Goal: Information Seeking & Learning: Learn about a topic

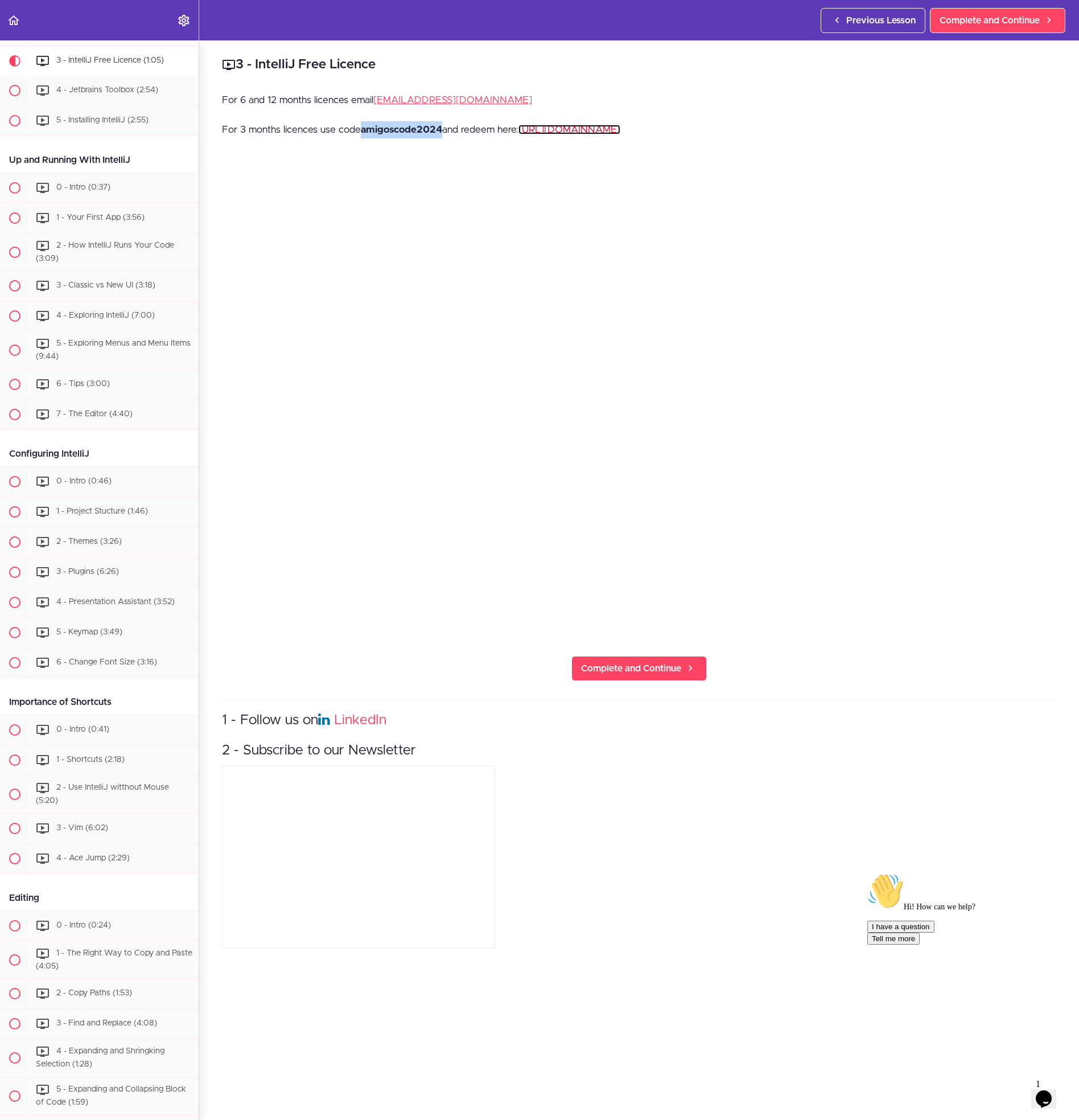
click at [612, 127] on link "https://www.jetbrains.com/store/redeem" at bounding box center [569, 129] width 102 height 10
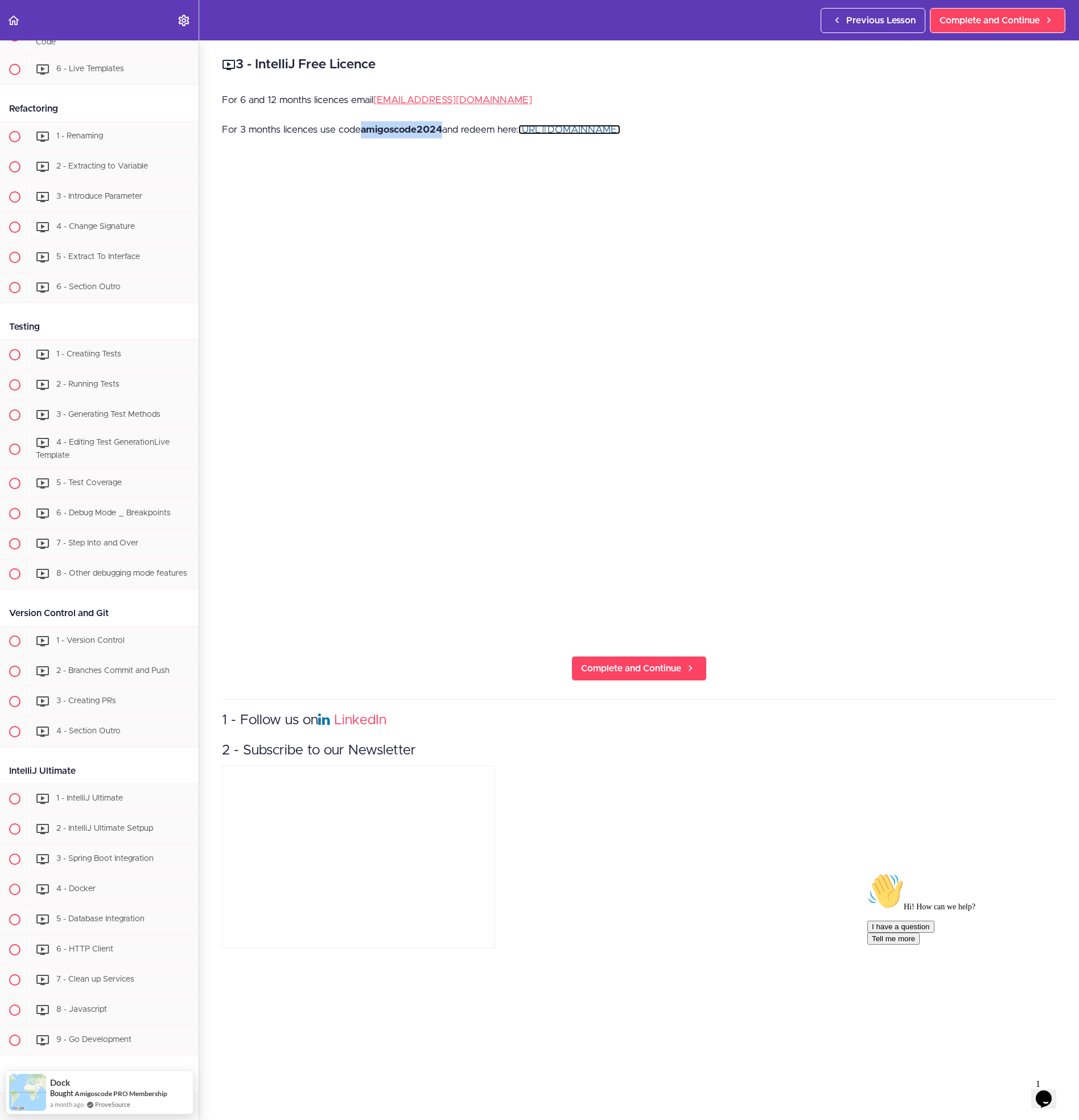
scroll to position [5167, 0]
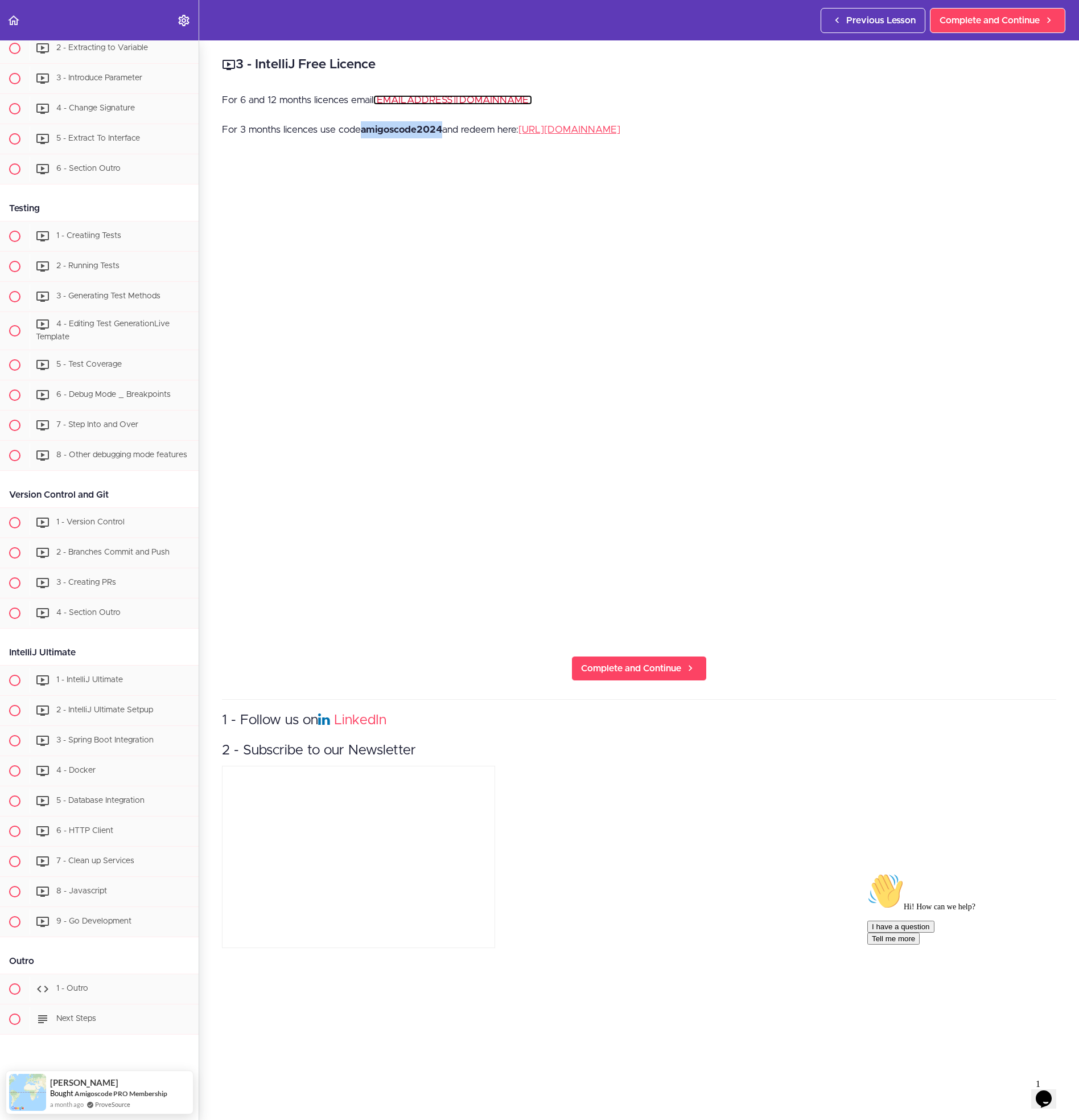
click at [447, 103] on link "[EMAIL_ADDRESS][DOMAIN_NAME]" at bounding box center [453, 100] width 158 height 10
drag, startPoint x: 488, startPoint y: 100, endPoint x: 377, endPoint y: 100, distance: 111.0
click at [377, 100] on p "For 6 and 12 months licences email hello@amigoscode.com" at bounding box center [639, 100] width 834 height 17
copy link "[EMAIL_ADDRESS][DOMAIN_NAME]"
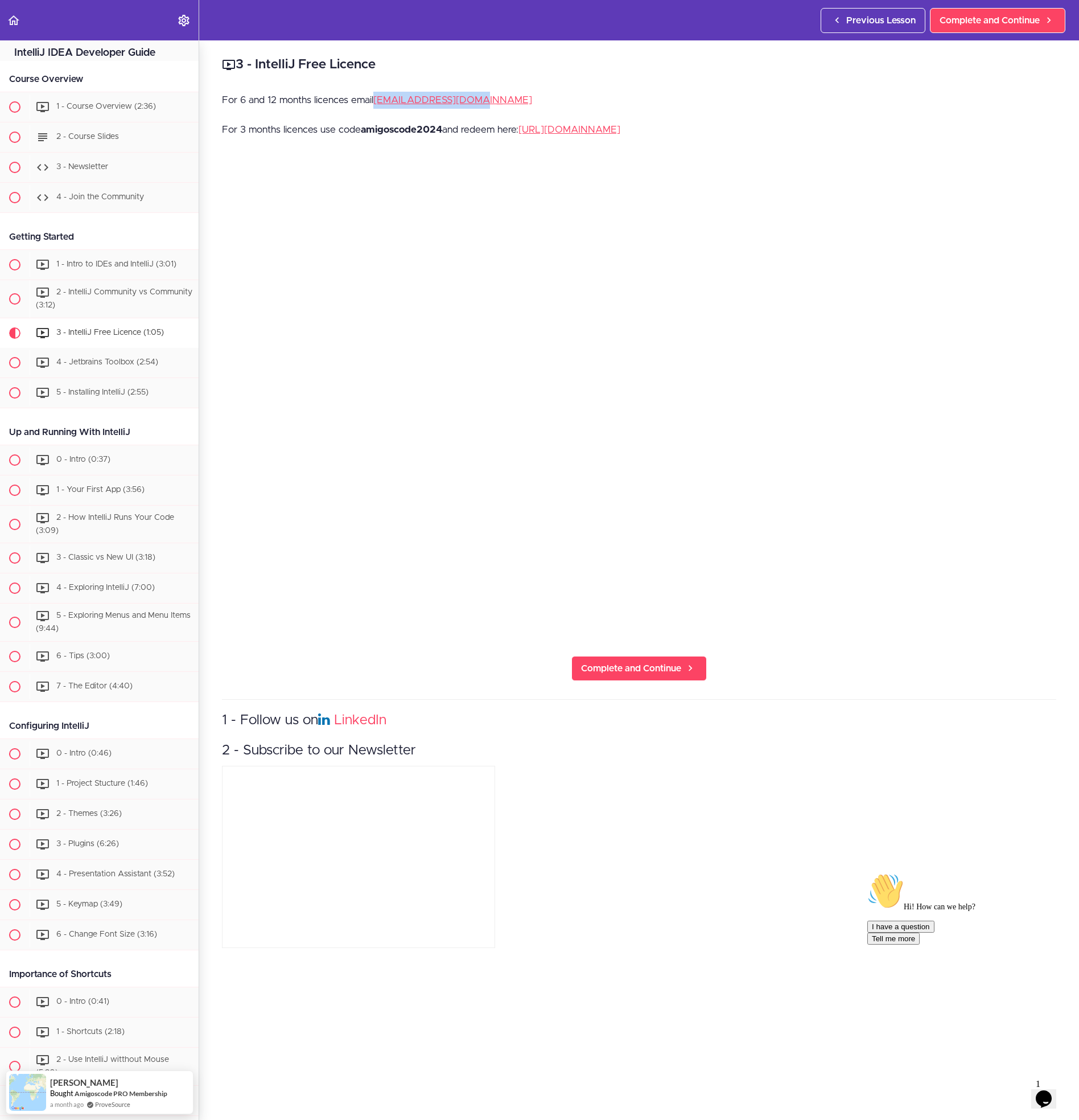
scroll to position [0, 0]
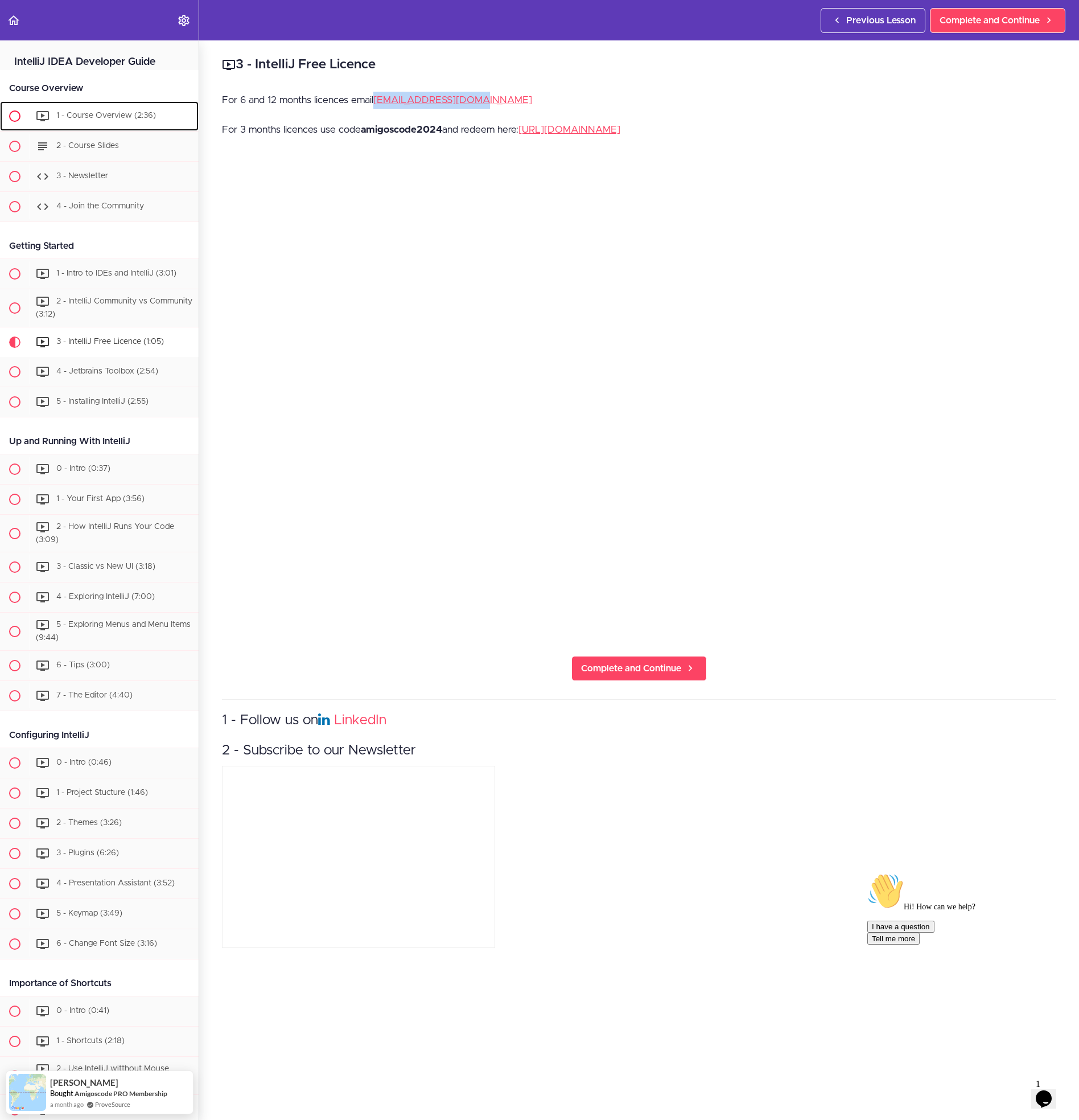
click at [82, 118] on span "1 - Course Overview (2:36)" at bounding box center [106, 115] width 100 height 8
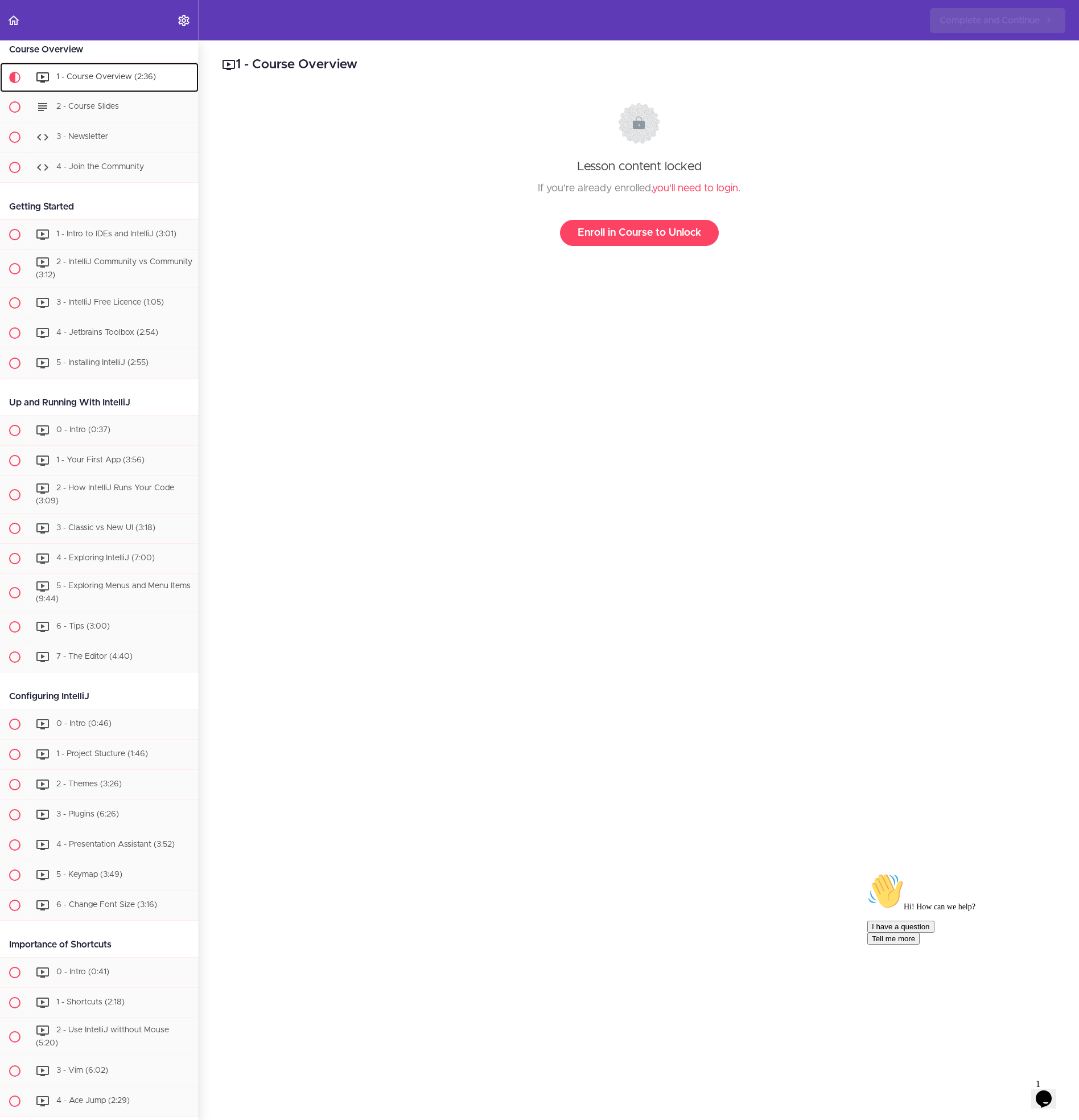
scroll to position [58, 0]
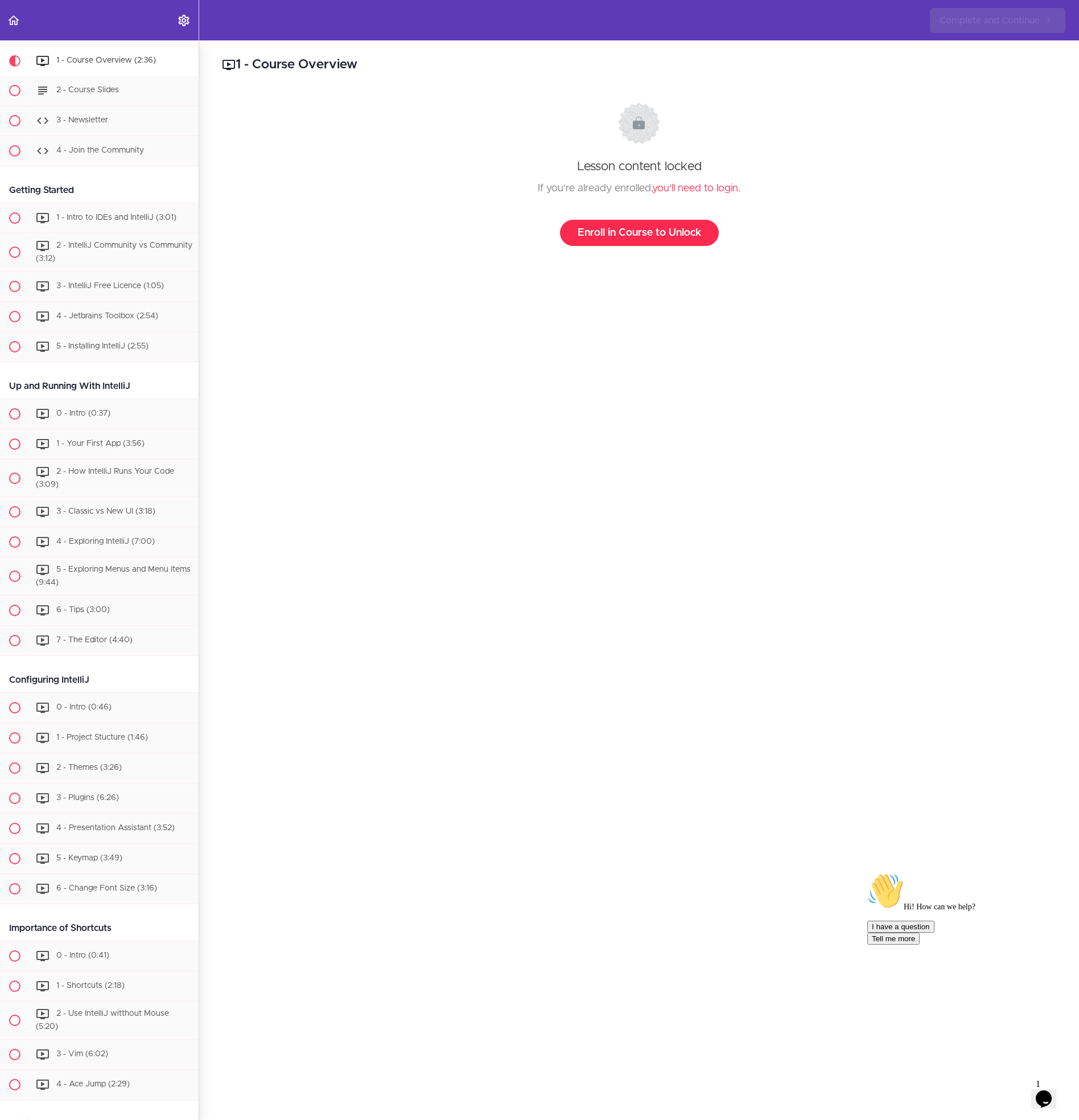
click at [583, 237] on link "Enroll in Course to Unlock" at bounding box center [639, 232] width 158 height 26
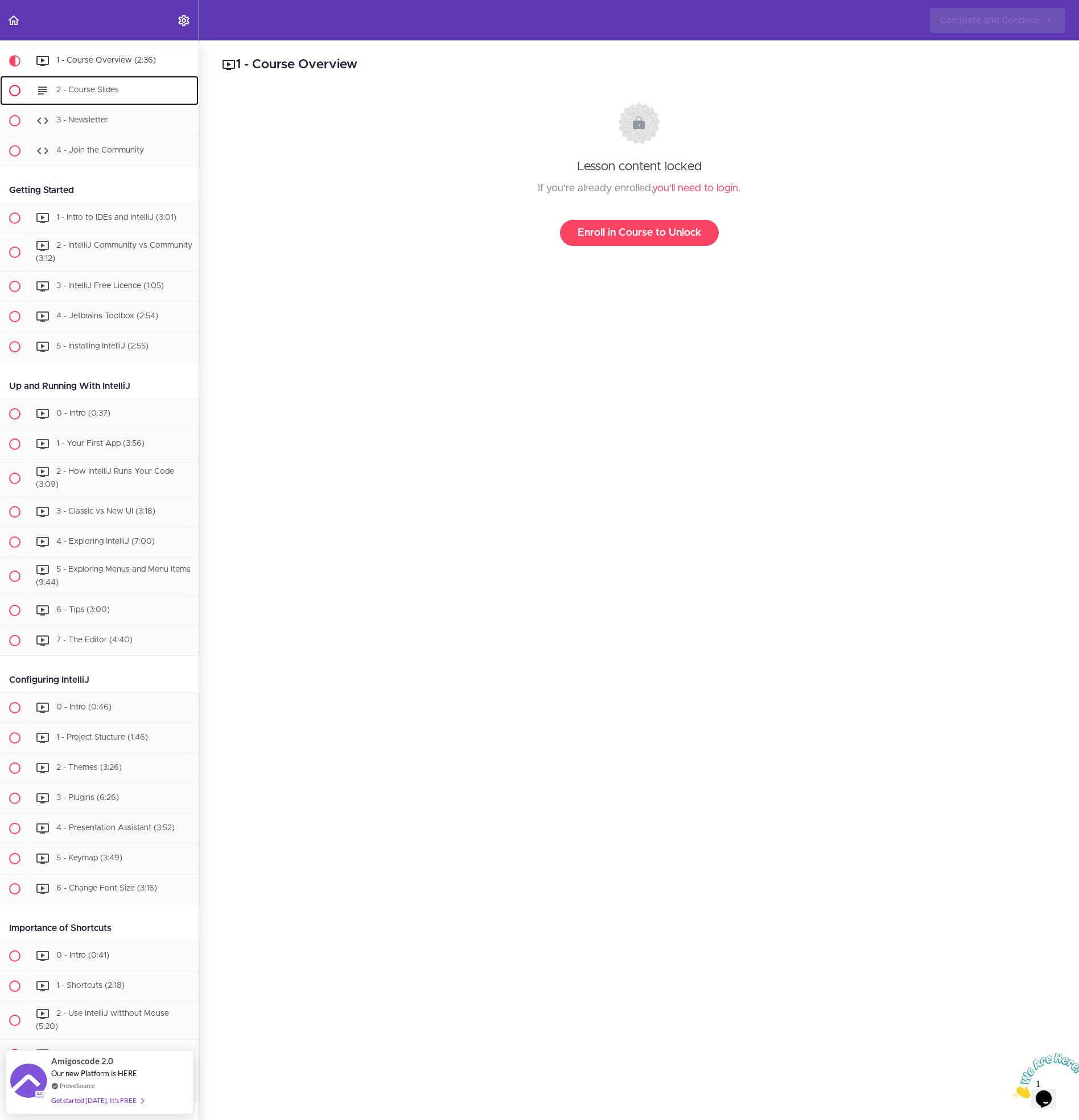
click at [97, 98] on div "2 - Course Slides" at bounding box center [114, 90] width 169 height 25
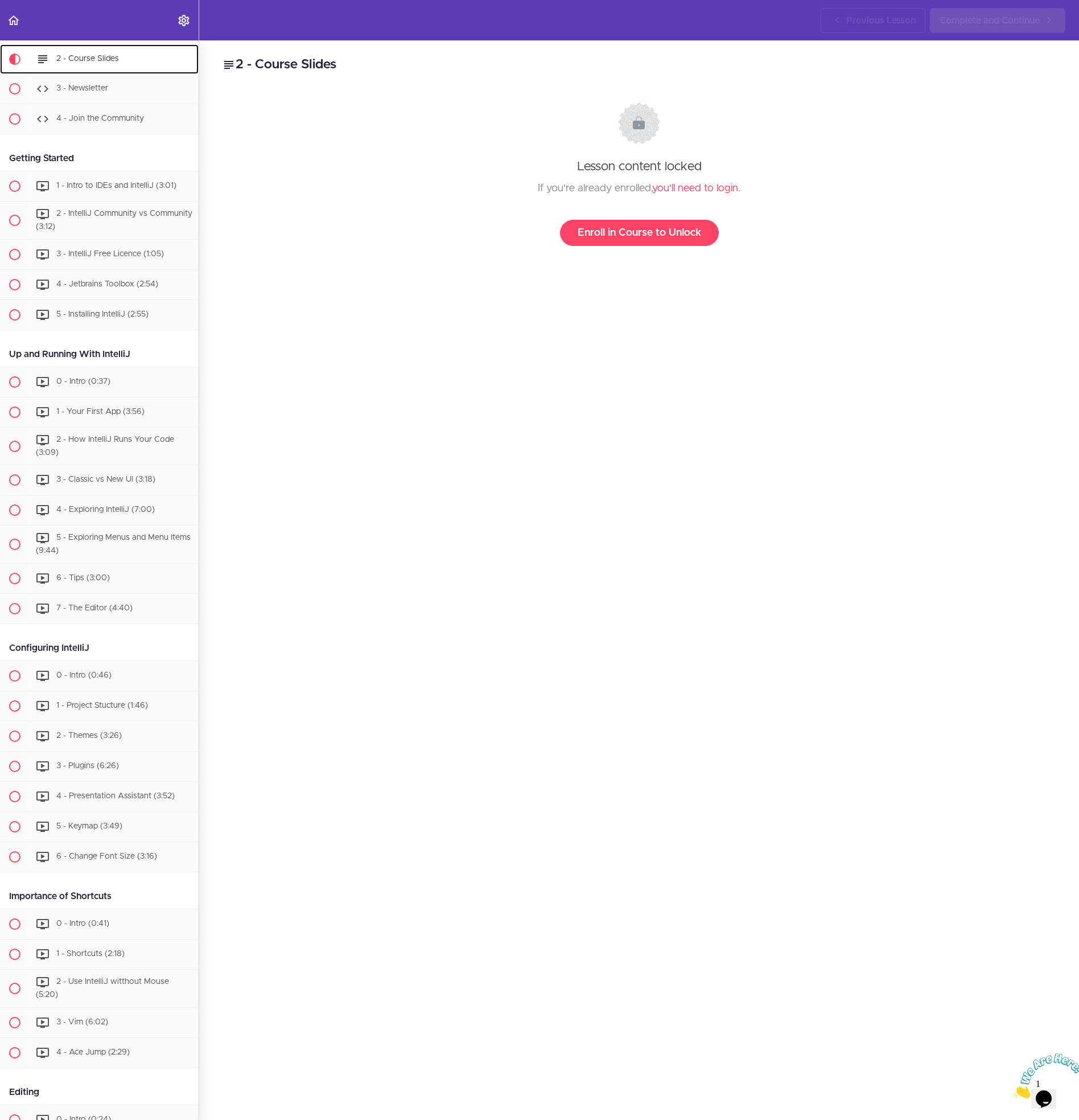
scroll to position [91, 0]
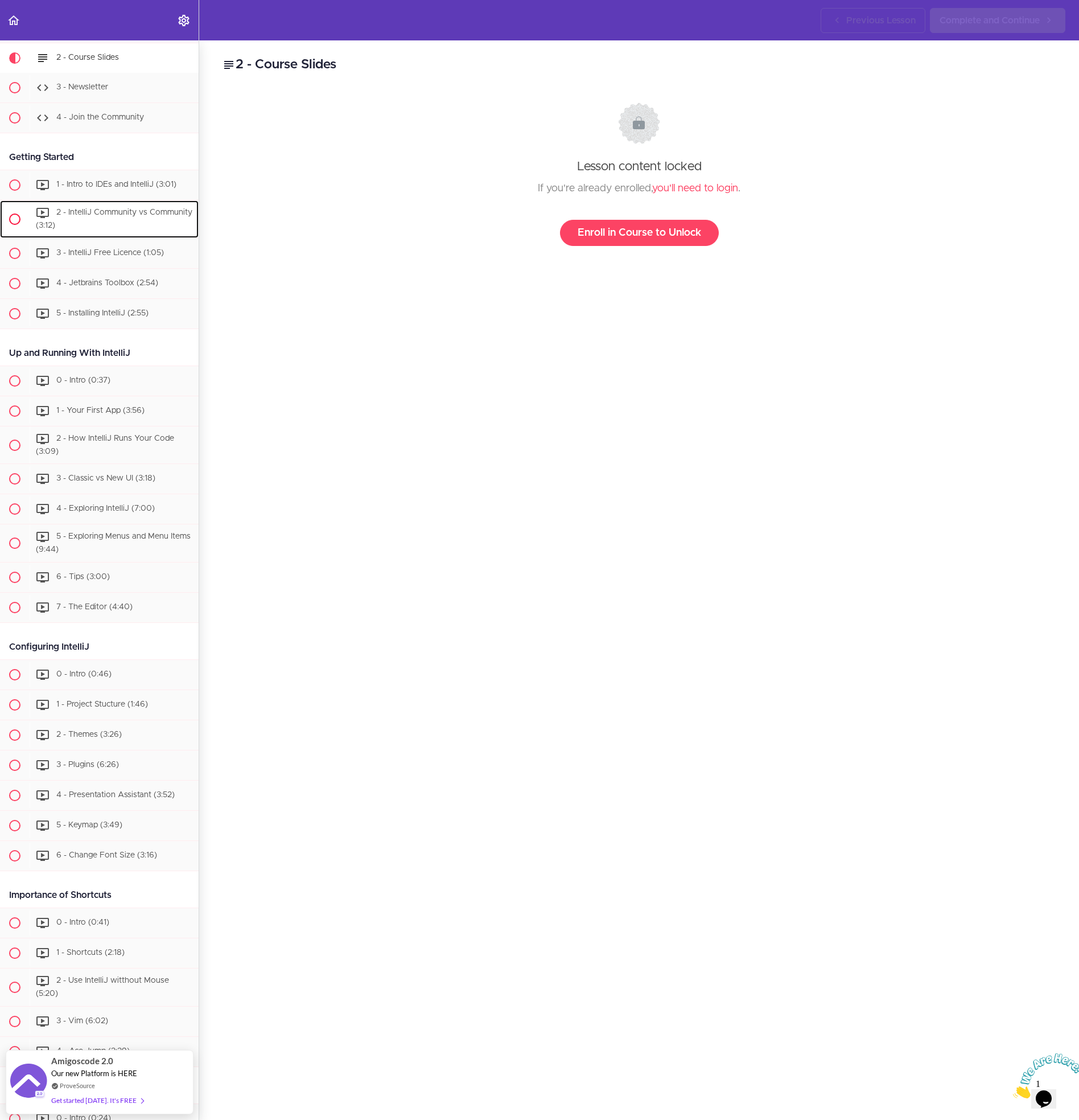
click at [103, 230] on div "2 - IntelliJ Community vs Community (3:12)" at bounding box center [114, 219] width 169 height 37
